Goal: Navigation & Orientation: Find specific page/section

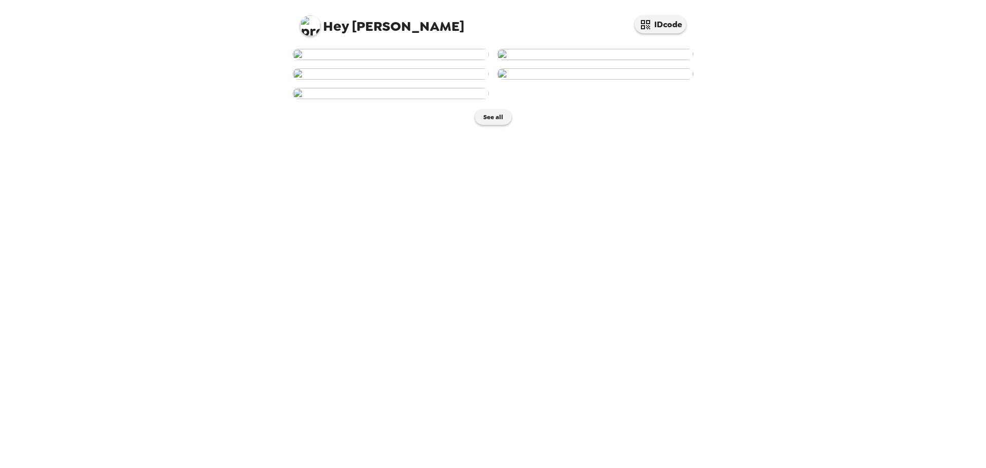
click at [392, 60] on img at bounding box center [391, 54] width 196 height 11
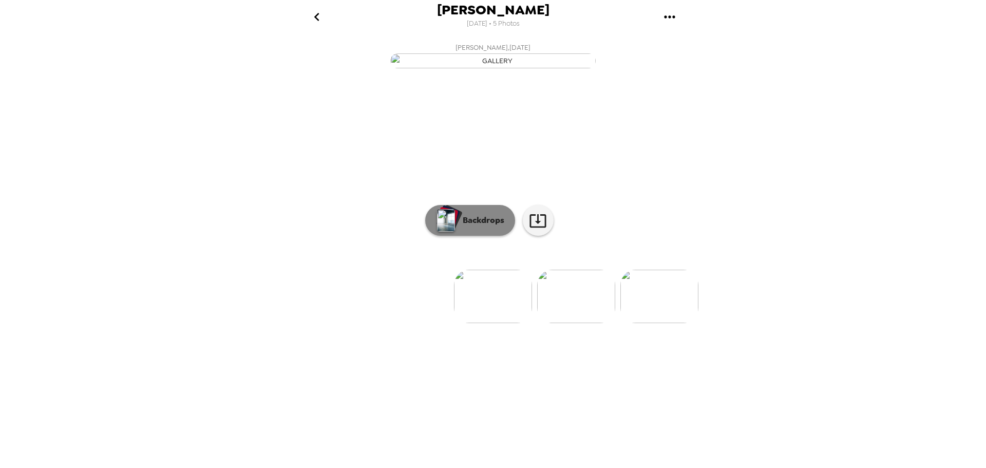
click at [464, 227] on p "Backdrops" at bounding box center [481, 220] width 47 height 12
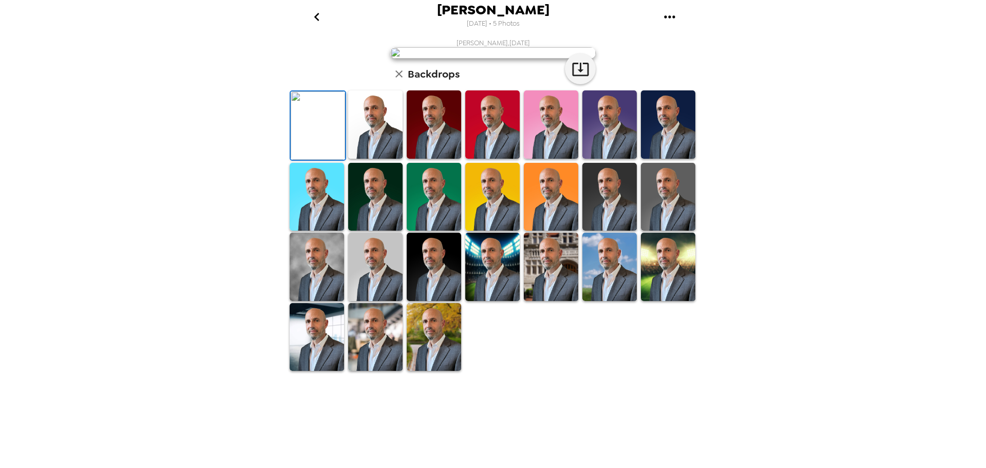
scroll to position [139, 0]
click at [321, 371] on img at bounding box center [317, 337] width 54 height 68
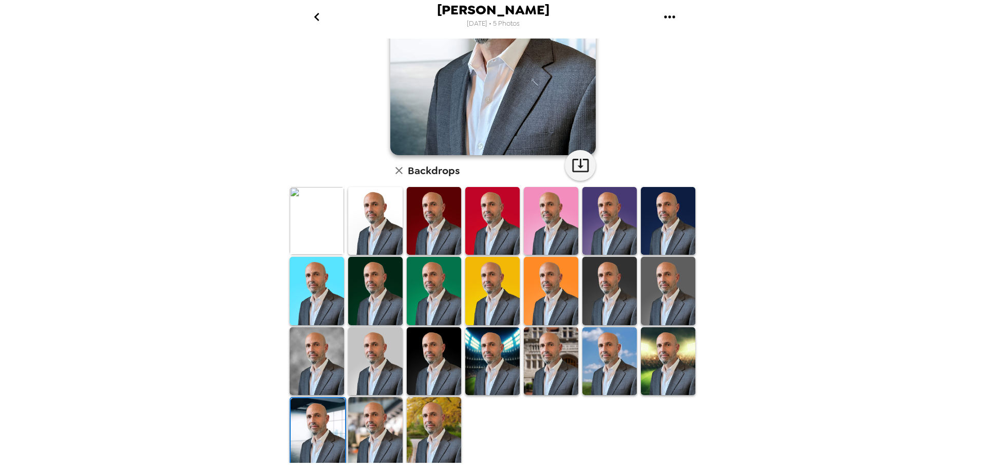
click at [384, 432] on img at bounding box center [375, 431] width 54 height 68
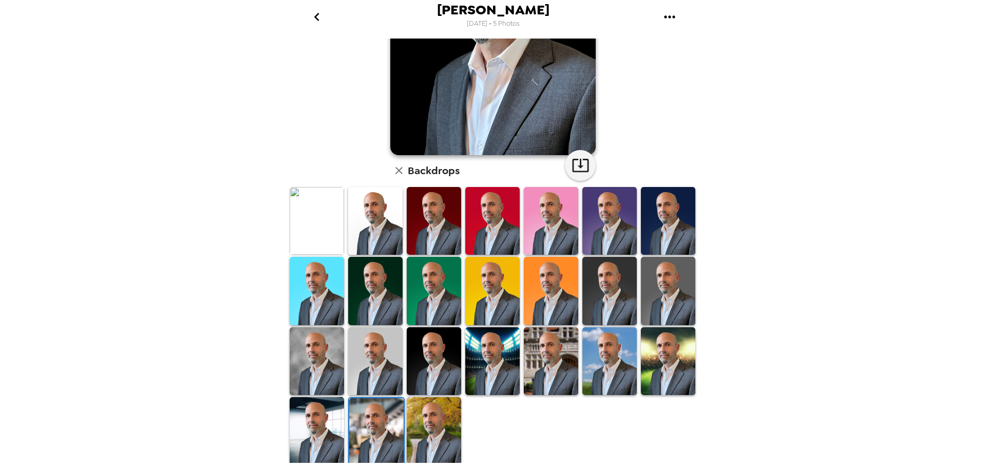
click at [385, 422] on img at bounding box center [376, 432] width 54 height 68
click at [313, 424] on img at bounding box center [317, 431] width 54 height 68
